Goal: Information Seeking & Learning: Learn about a topic

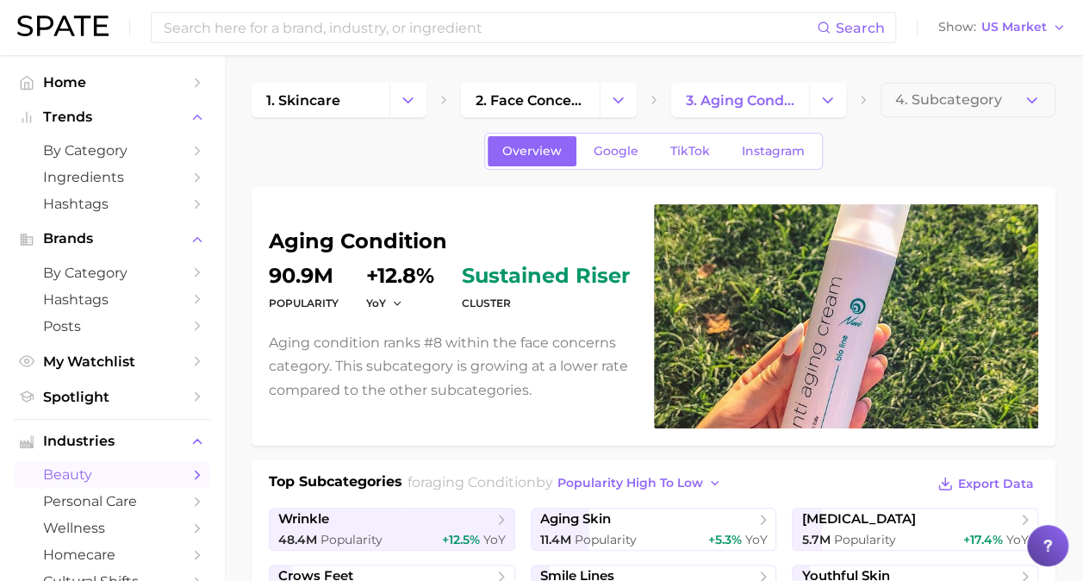
click at [854, 53] on div "Search Show US Market" at bounding box center [541, 27] width 1048 height 55
click at [403, 91] on icon "Change Category" at bounding box center [408, 100] width 18 height 18
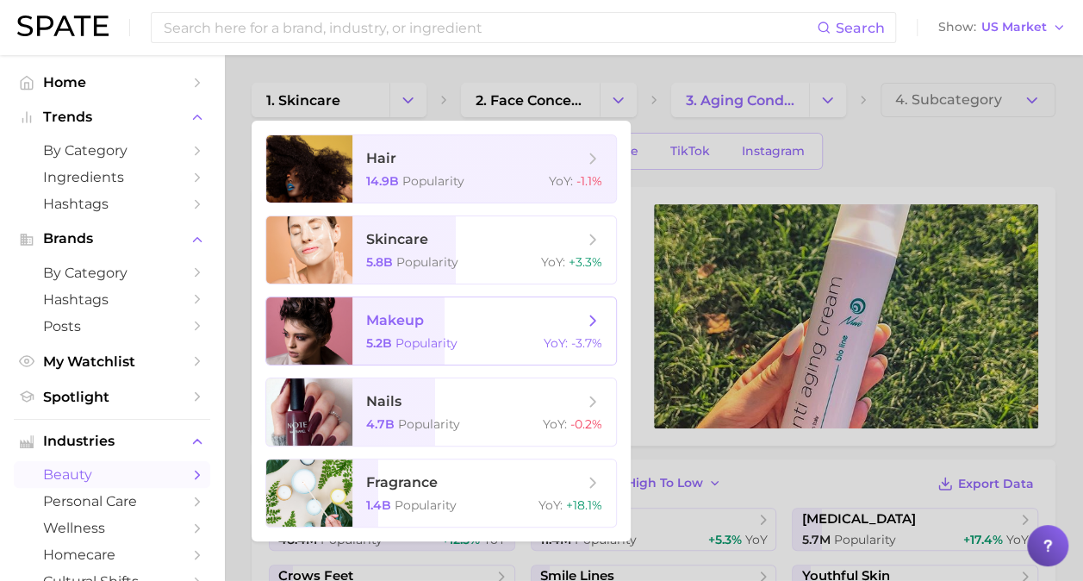
click at [388, 345] on span "5.2b" at bounding box center [379, 343] width 26 height 16
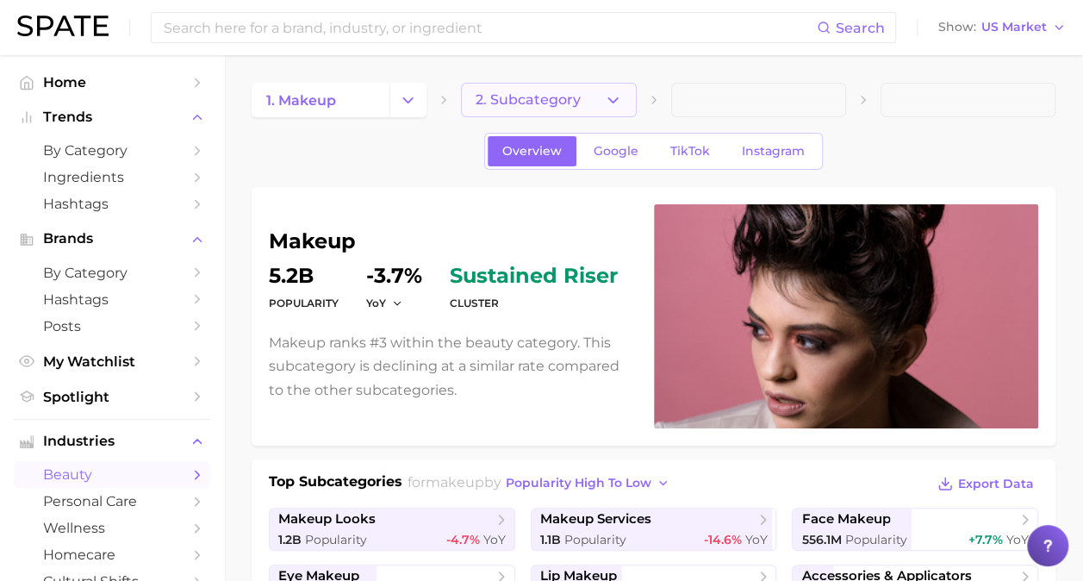
click at [620, 97] on icon "button" at bounding box center [613, 100] width 18 height 18
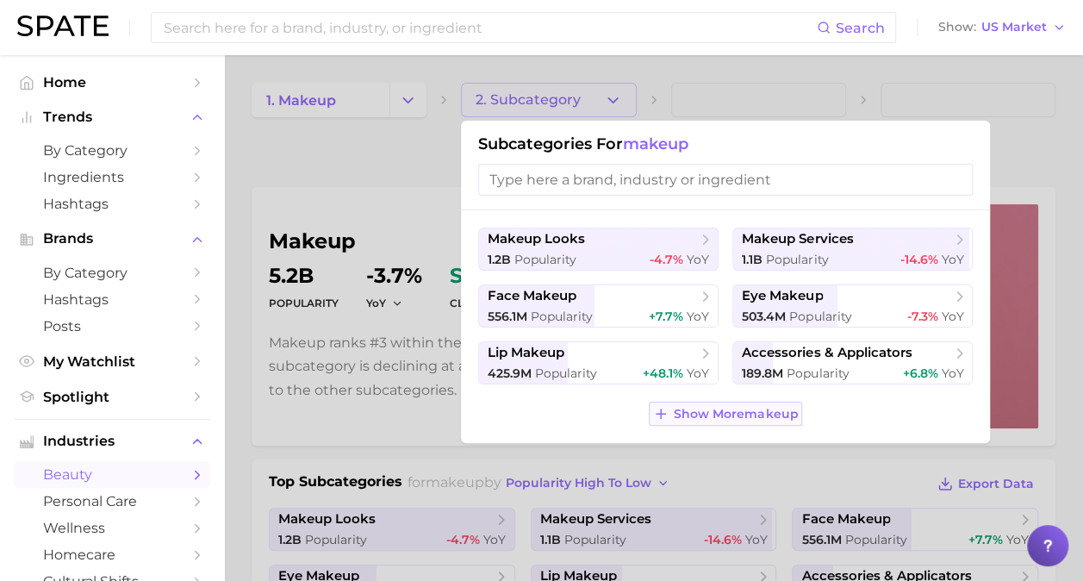
click at [701, 419] on span "Show More makeup" at bounding box center [736, 414] width 124 height 15
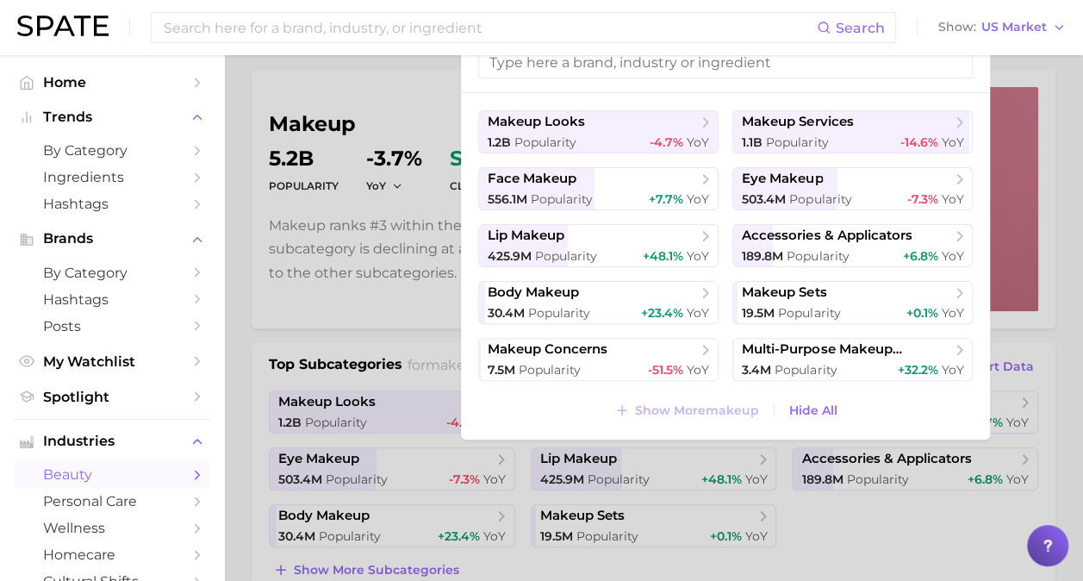
scroll to position [121, 0]
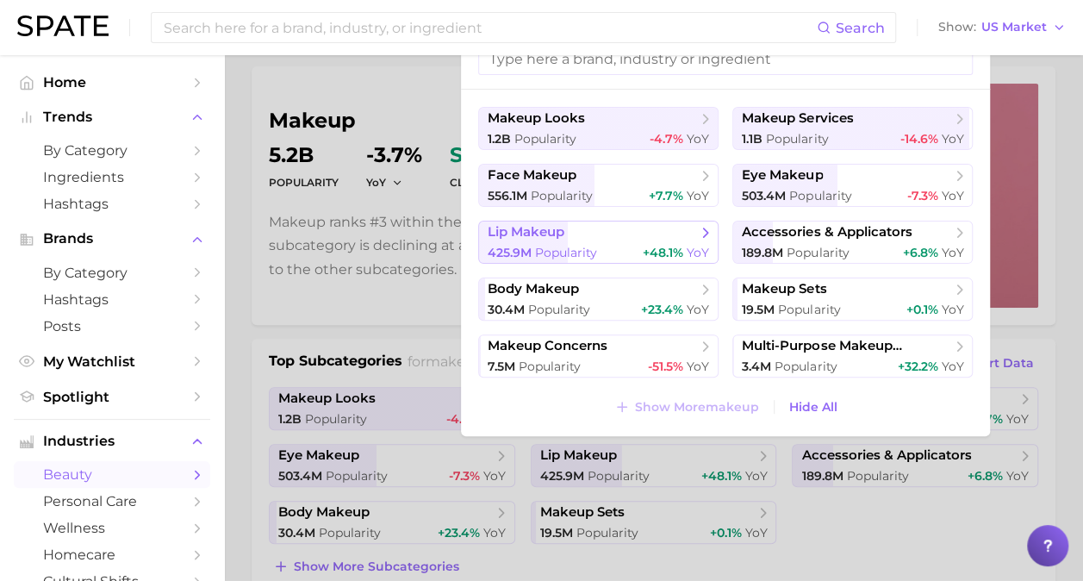
click at [569, 233] on span "lip makeup" at bounding box center [592, 232] width 209 height 17
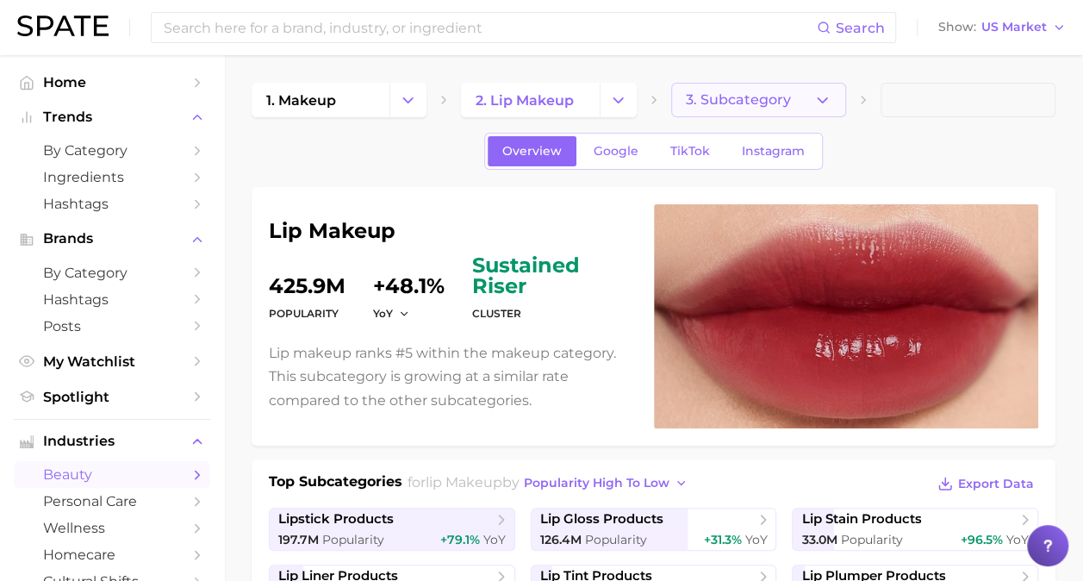
click at [805, 96] on button "3. Subcategory" at bounding box center [758, 100] width 175 height 34
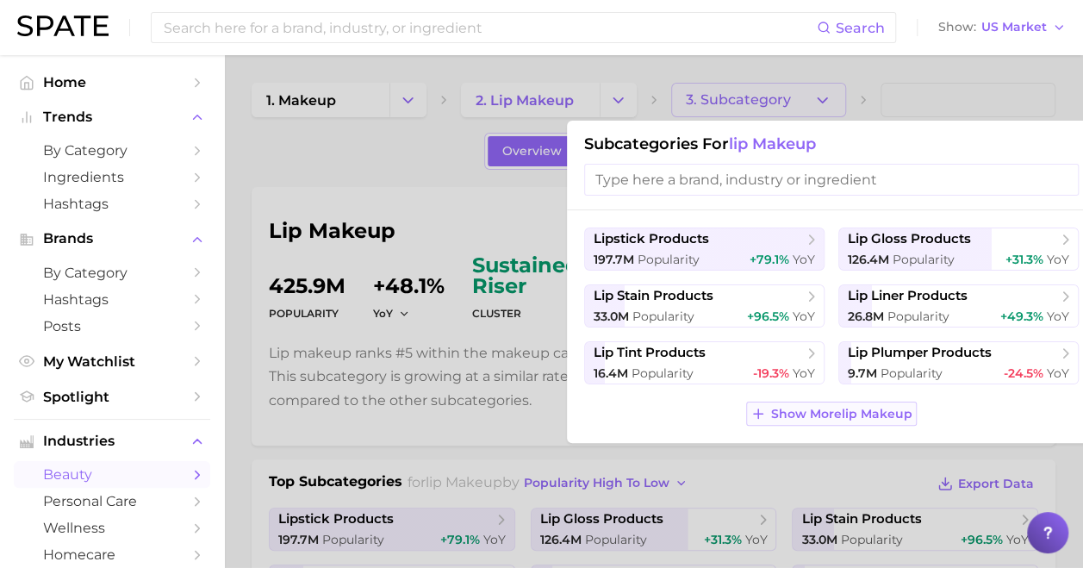
click at [863, 414] on span "Show More lip makeup" at bounding box center [841, 414] width 141 height 15
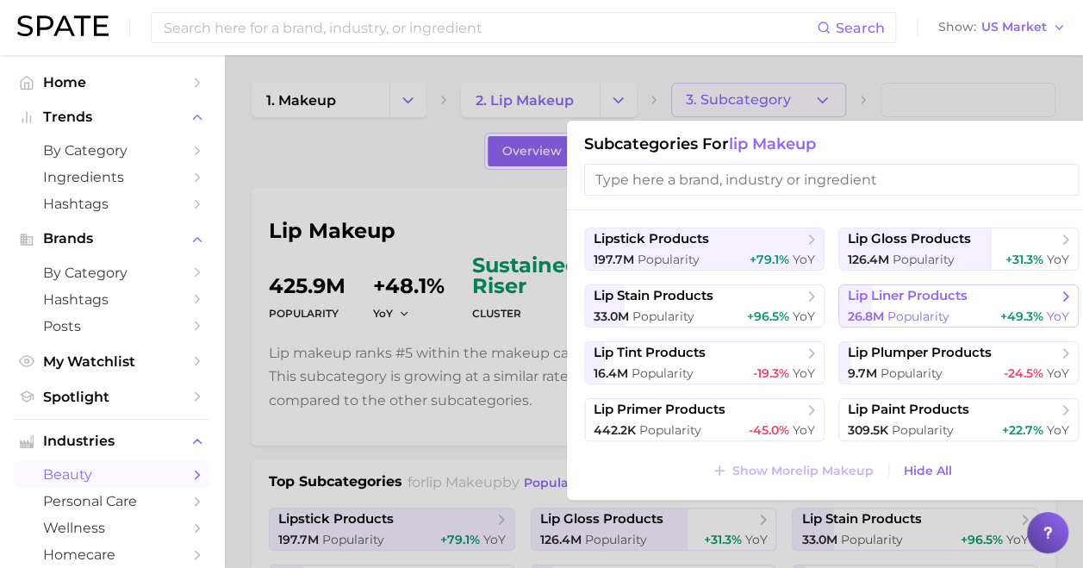
click at [884, 314] on span "26.8m Popularity" at bounding box center [899, 316] width 102 height 16
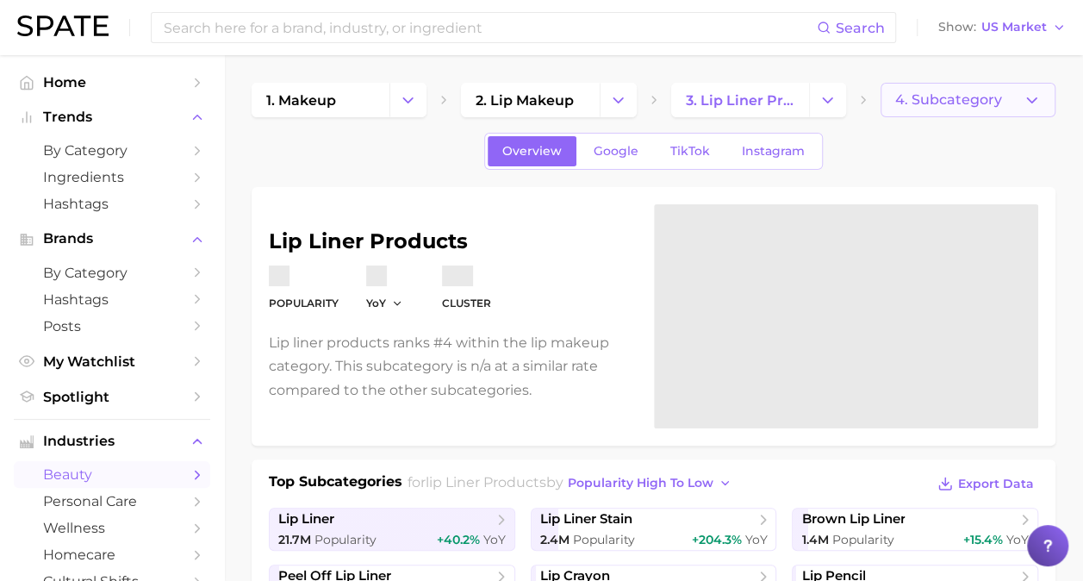
click at [939, 108] on button "4. Subcategory" at bounding box center [967, 100] width 175 height 34
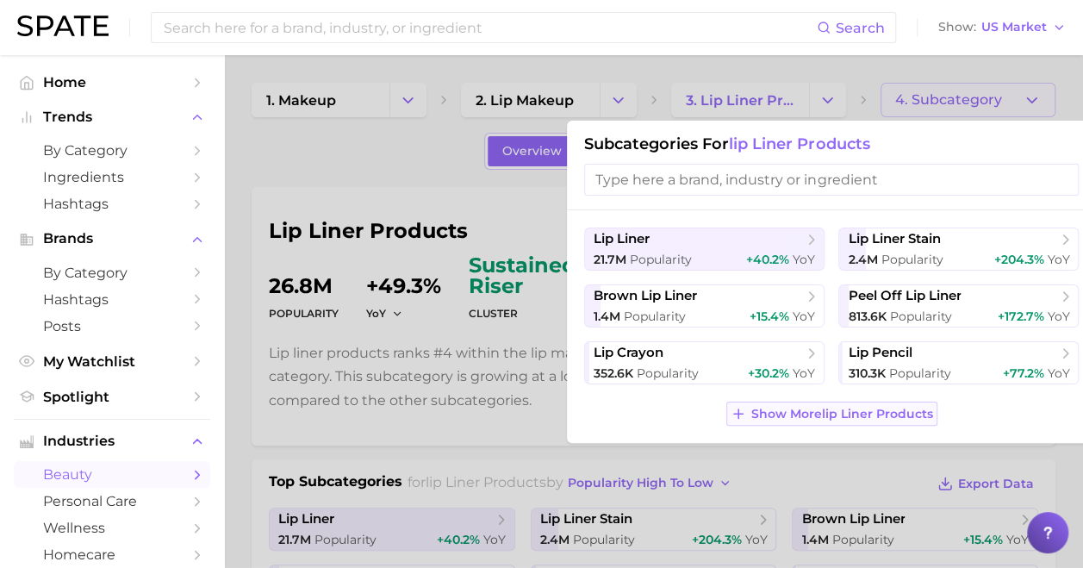
click at [756, 413] on span "Show More lip liner products" at bounding box center [842, 414] width 182 height 15
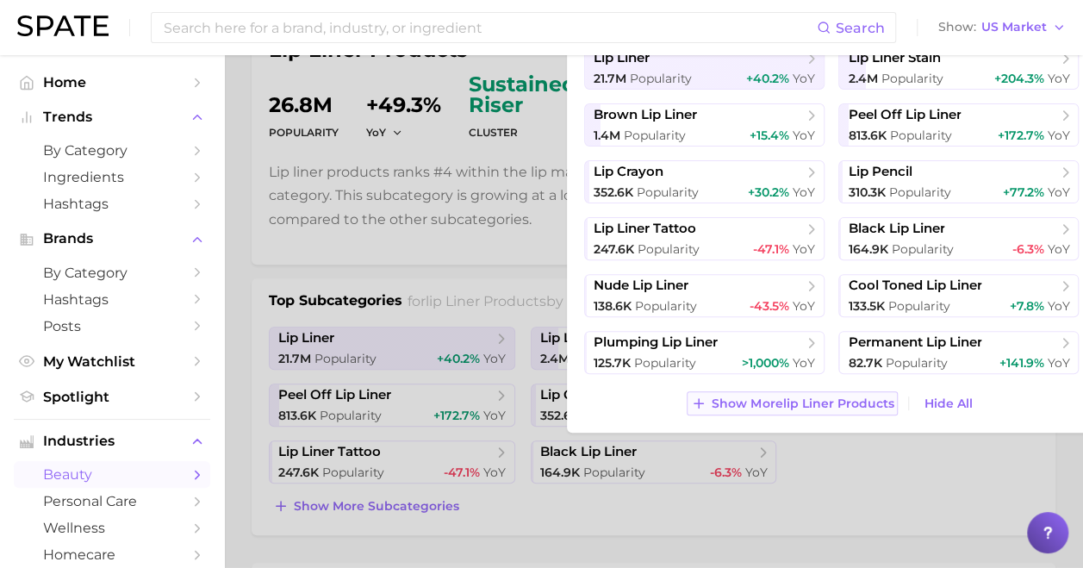
scroll to position [182, 0]
click at [743, 397] on span "Show More lip liner products" at bounding box center [803, 402] width 182 height 15
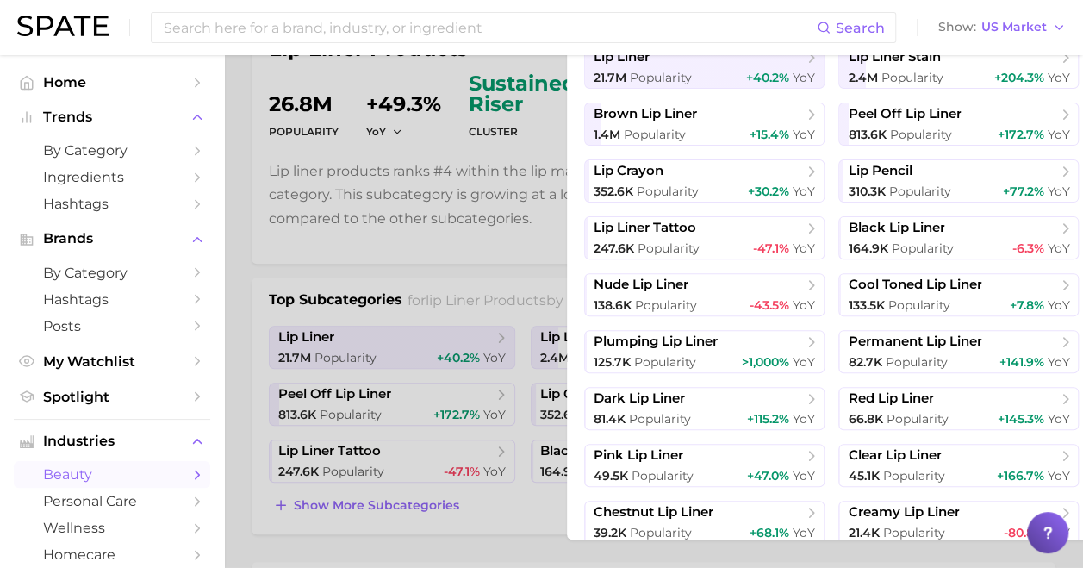
scroll to position [62, 0]
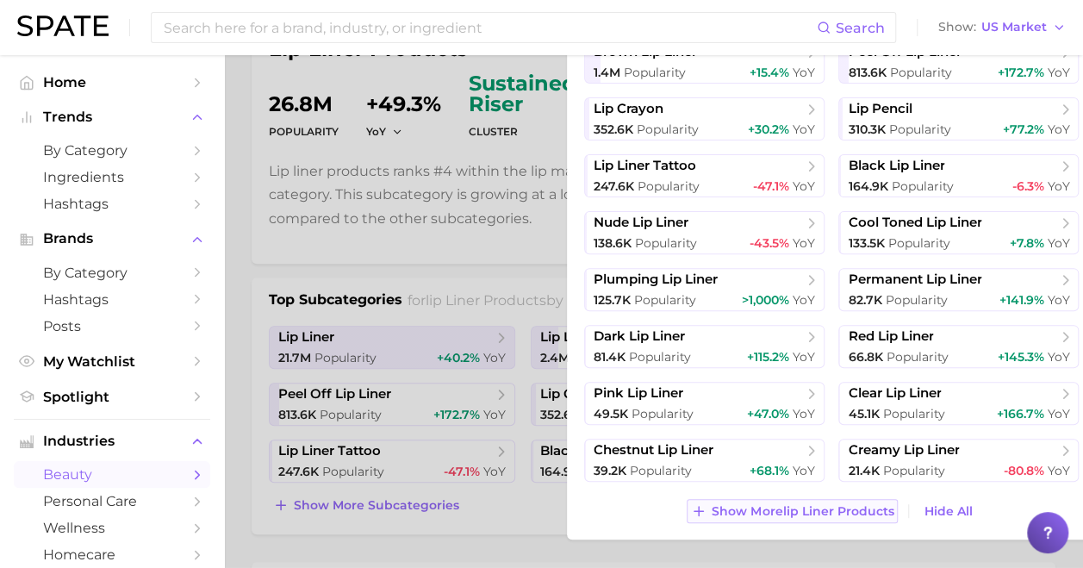
click at [760, 513] on span "Show More lip liner products" at bounding box center [803, 511] width 182 height 15
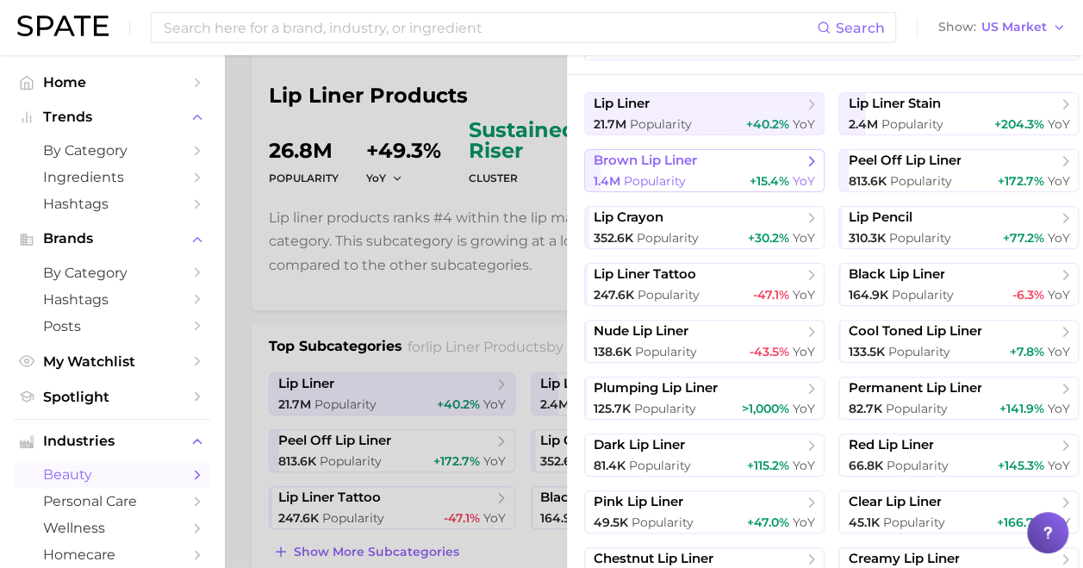
scroll to position [134, 0]
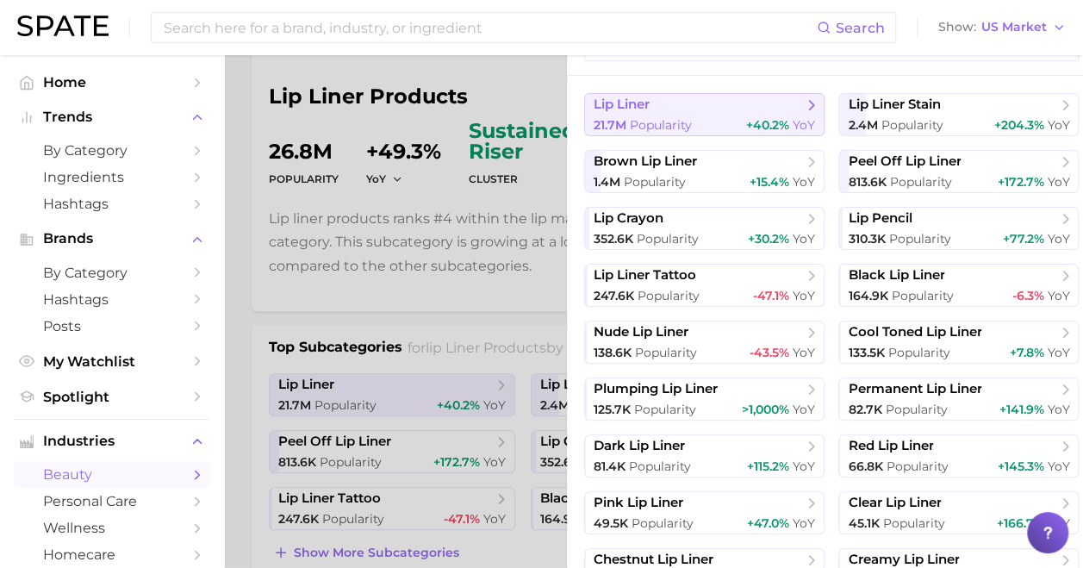
click at [696, 117] on div "21.7m Popularity +40.2% YoY" at bounding box center [704, 125] width 221 height 16
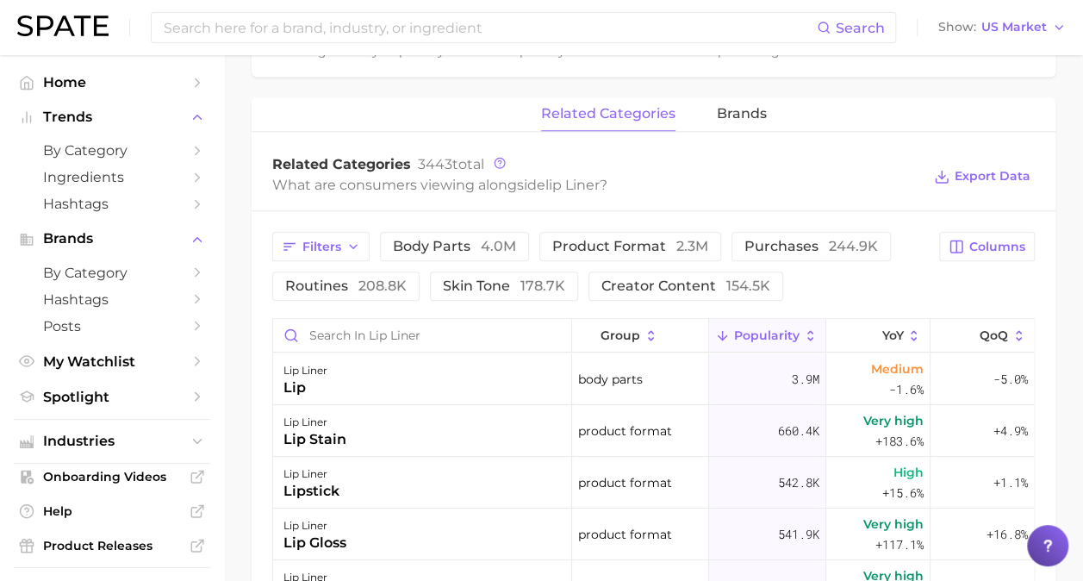
scroll to position [749, 0]
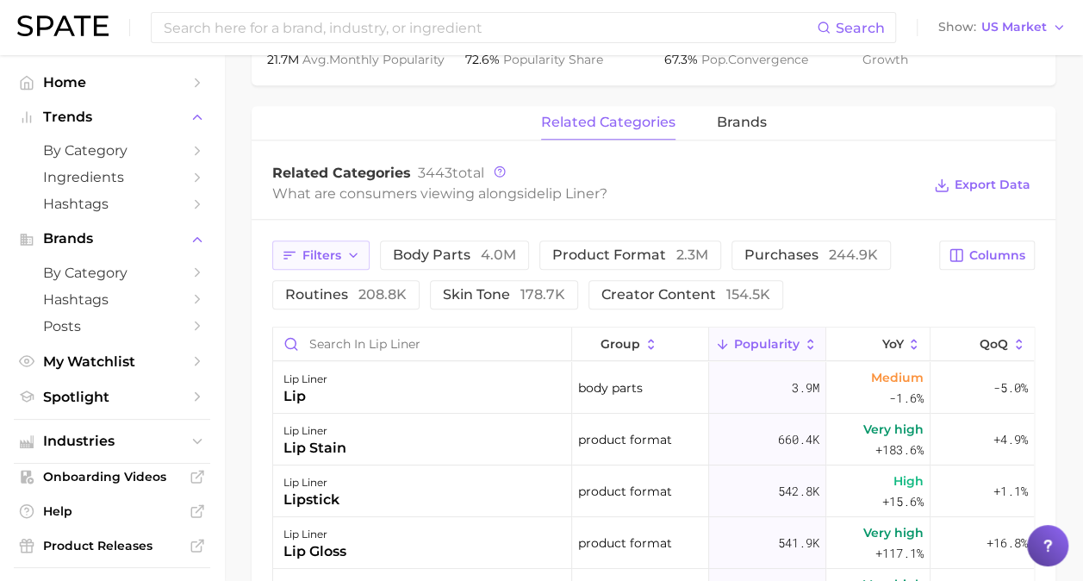
click at [282, 247] on icon "button" at bounding box center [290, 255] width 16 height 16
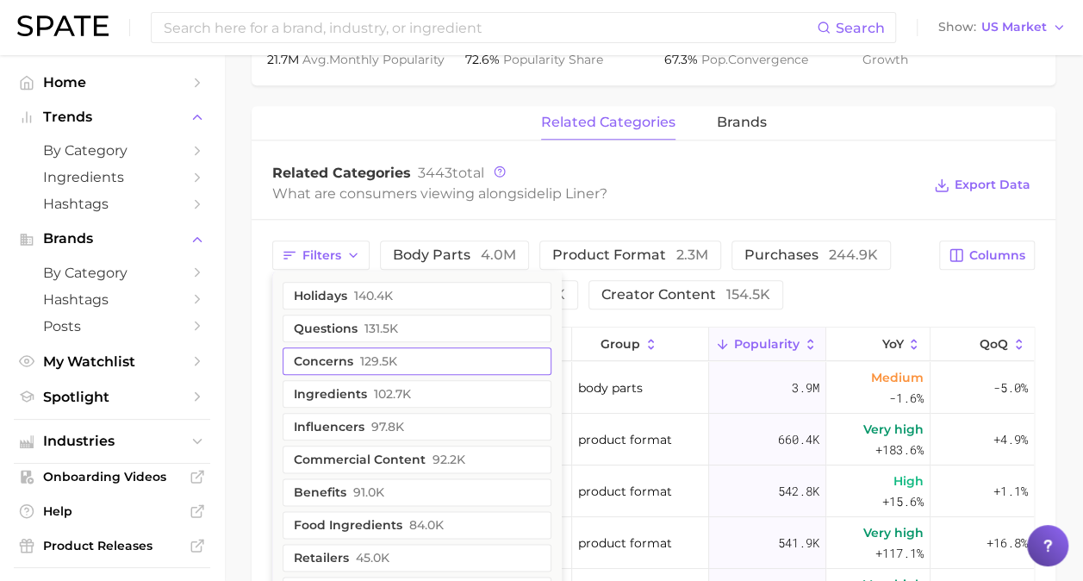
click at [336, 362] on button "concerns 129.5k" at bounding box center [417, 361] width 269 height 28
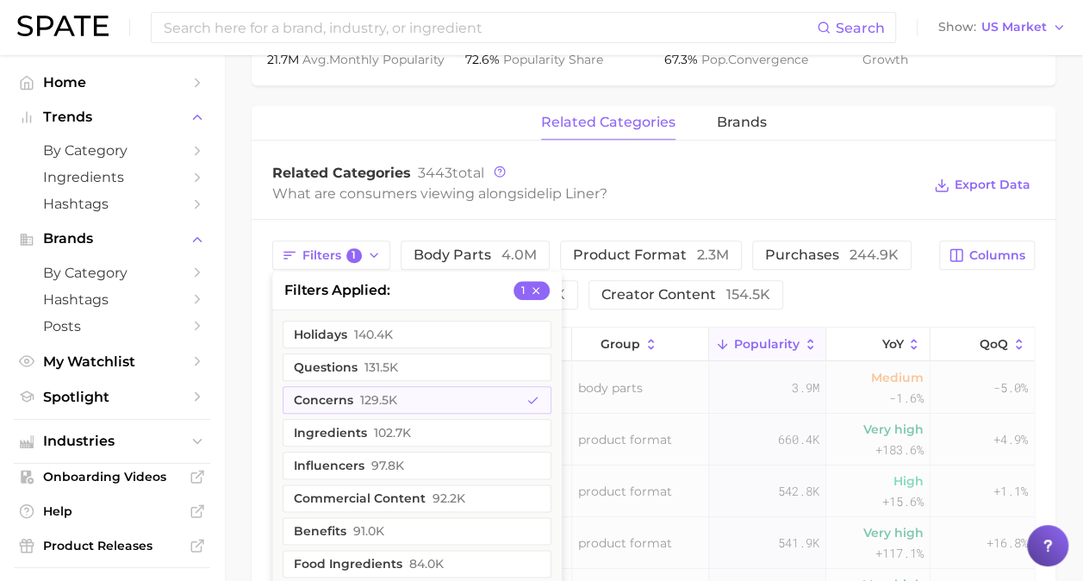
click at [274, 220] on div "Filters 1 filters applied 1 holidays 140.4k questions 131.5k concerns 129.5k in…" at bounding box center [654, 574] width 804 height 708
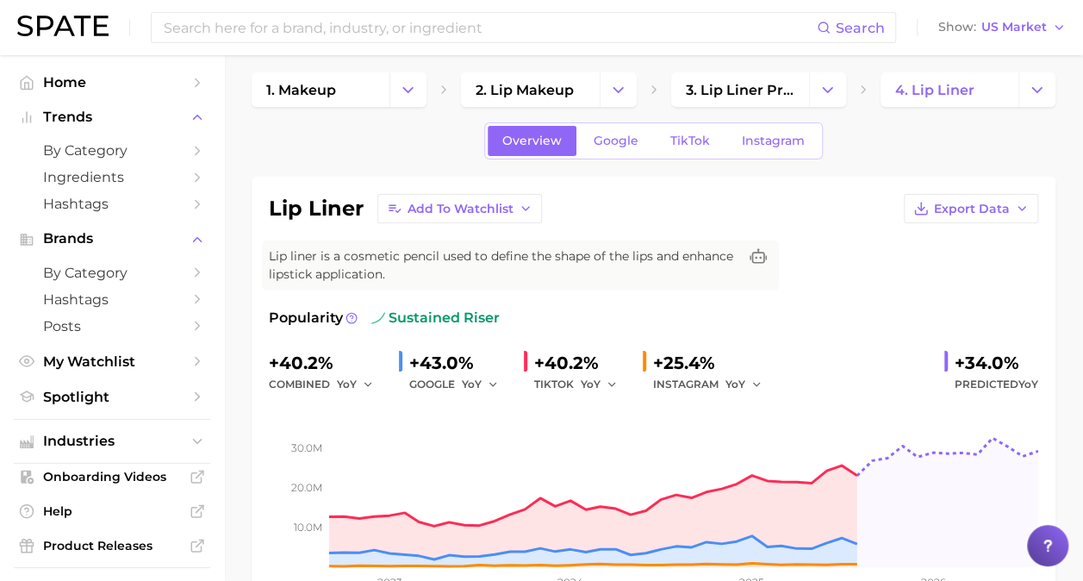
scroll to position [0, 0]
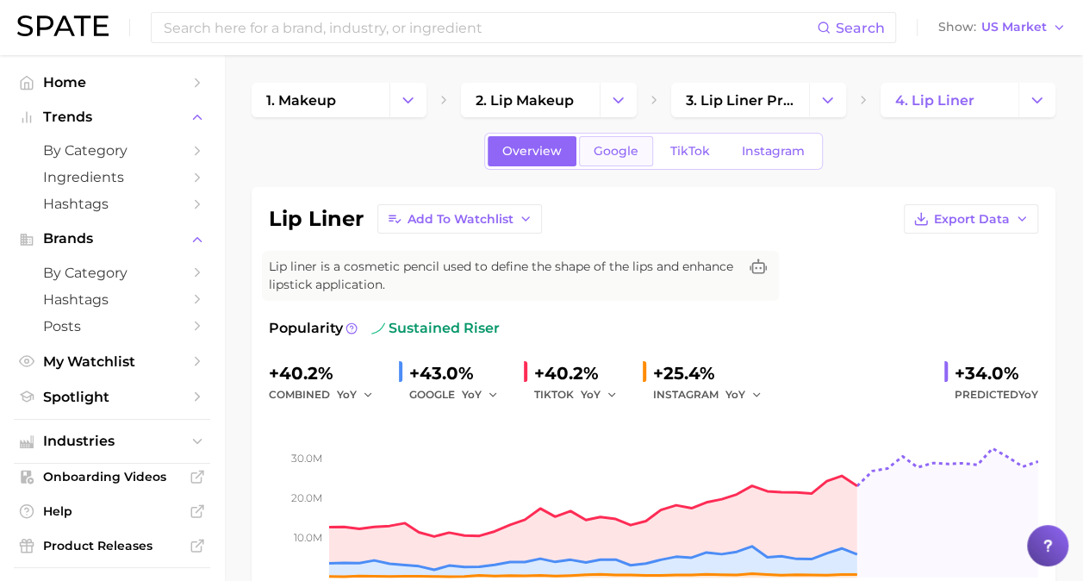
click at [600, 155] on span "Google" at bounding box center [616, 151] width 45 height 15
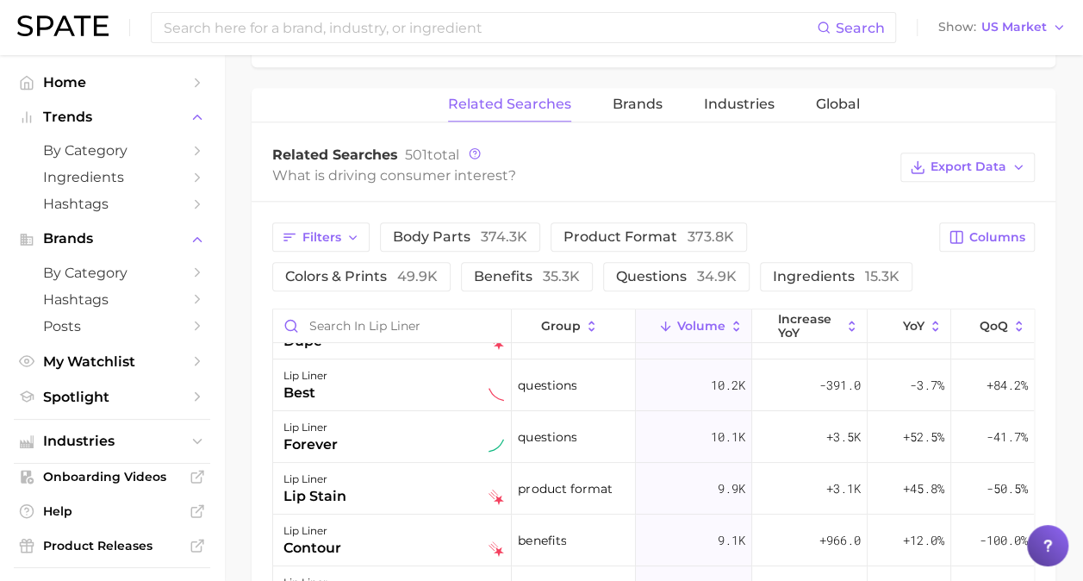
scroll to position [816, 0]
click at [320, 233] on span "Filters" at bounding box center [321, 238] width 39 height 15
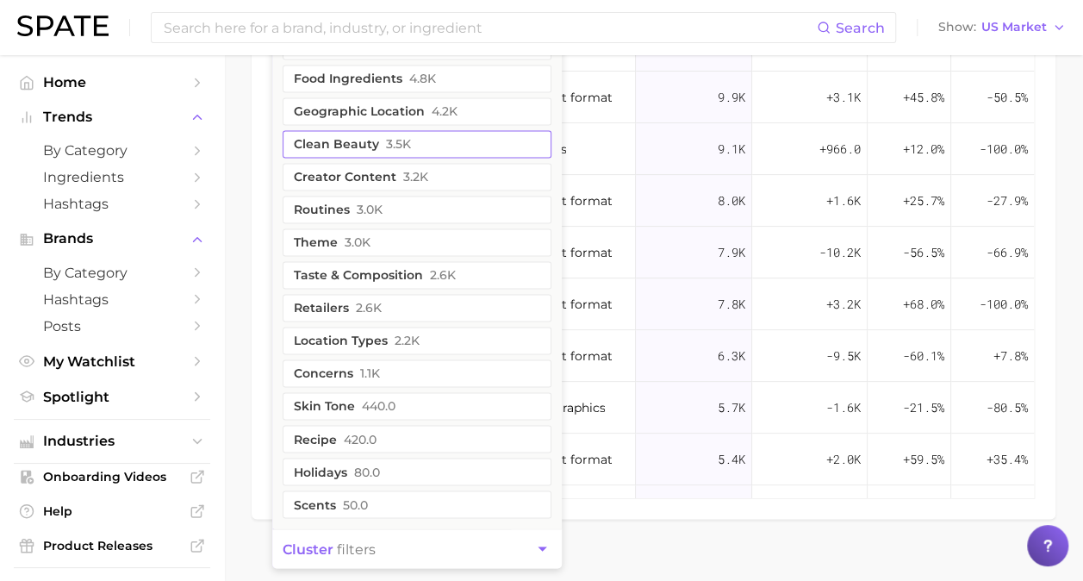
scroll to position [1218, 0]
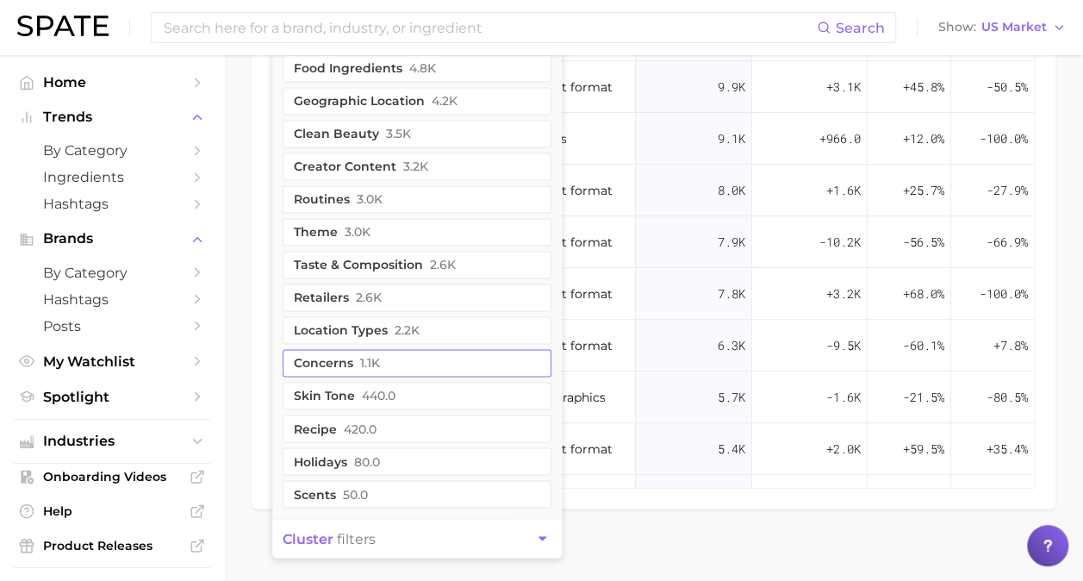
click at [357, 358] on button "concerns 1.1k" at bounding box center [417, 363] width 269 height 28
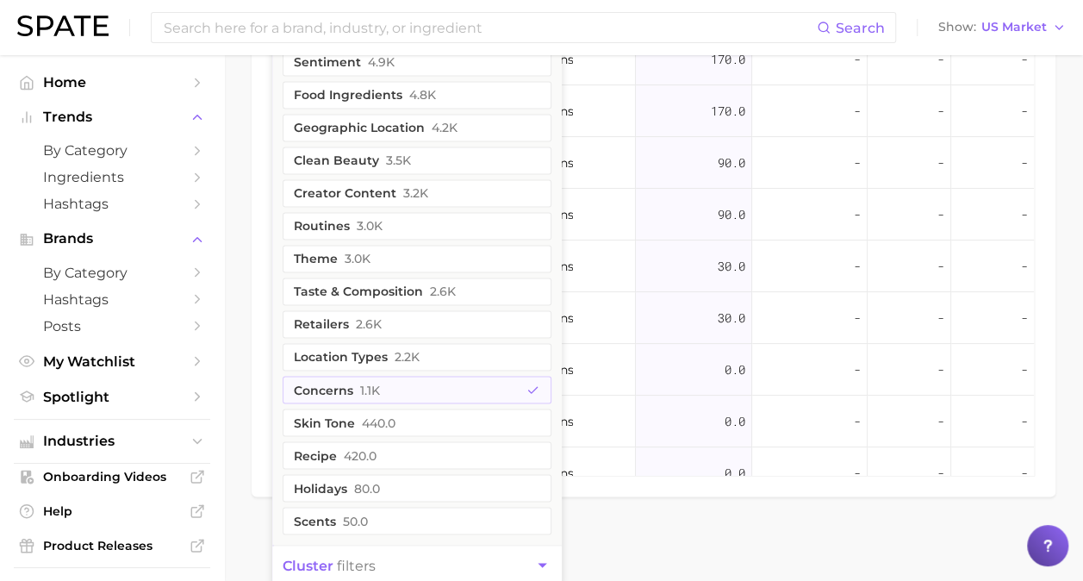
scroll to position [1228, 0]
click at [256, 442] on div "Filters 1 filters applied 1 group filters dupes 11.1k purchases 8.4k demographi…" at bounding box center [654, 144] width 804 height 708
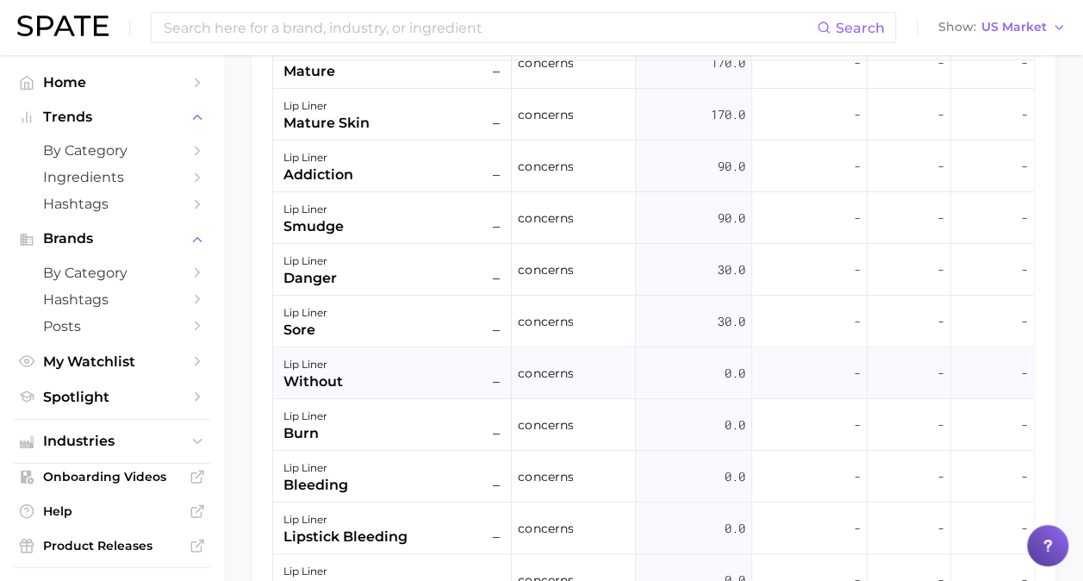
scroll to position [0, 0]
